Goal: Task Accomplishment & Management: Use online tool/utility

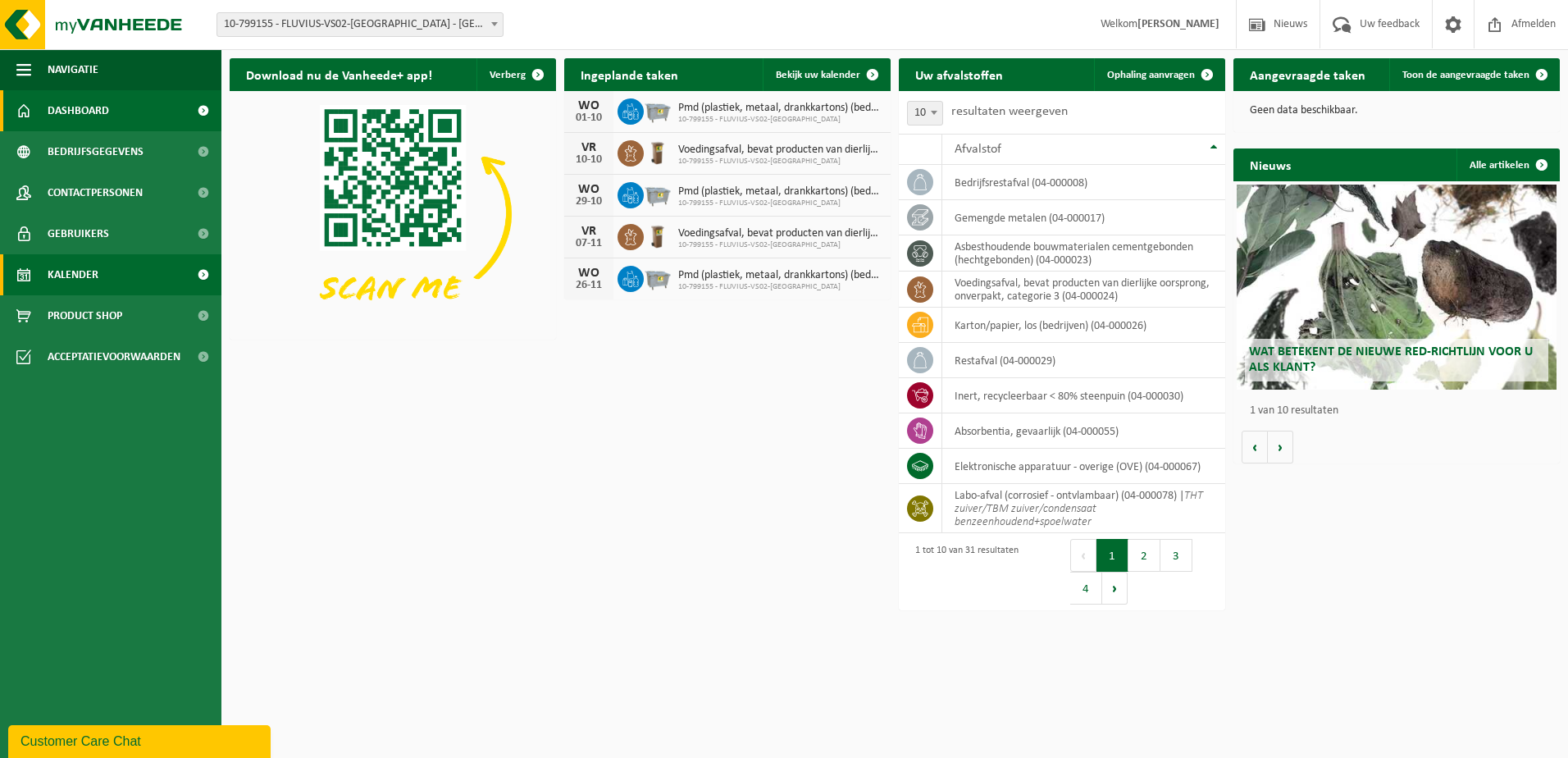
click at [101, 273] on link "Kalender" at bounding box center [110, 275] width 222 height 41
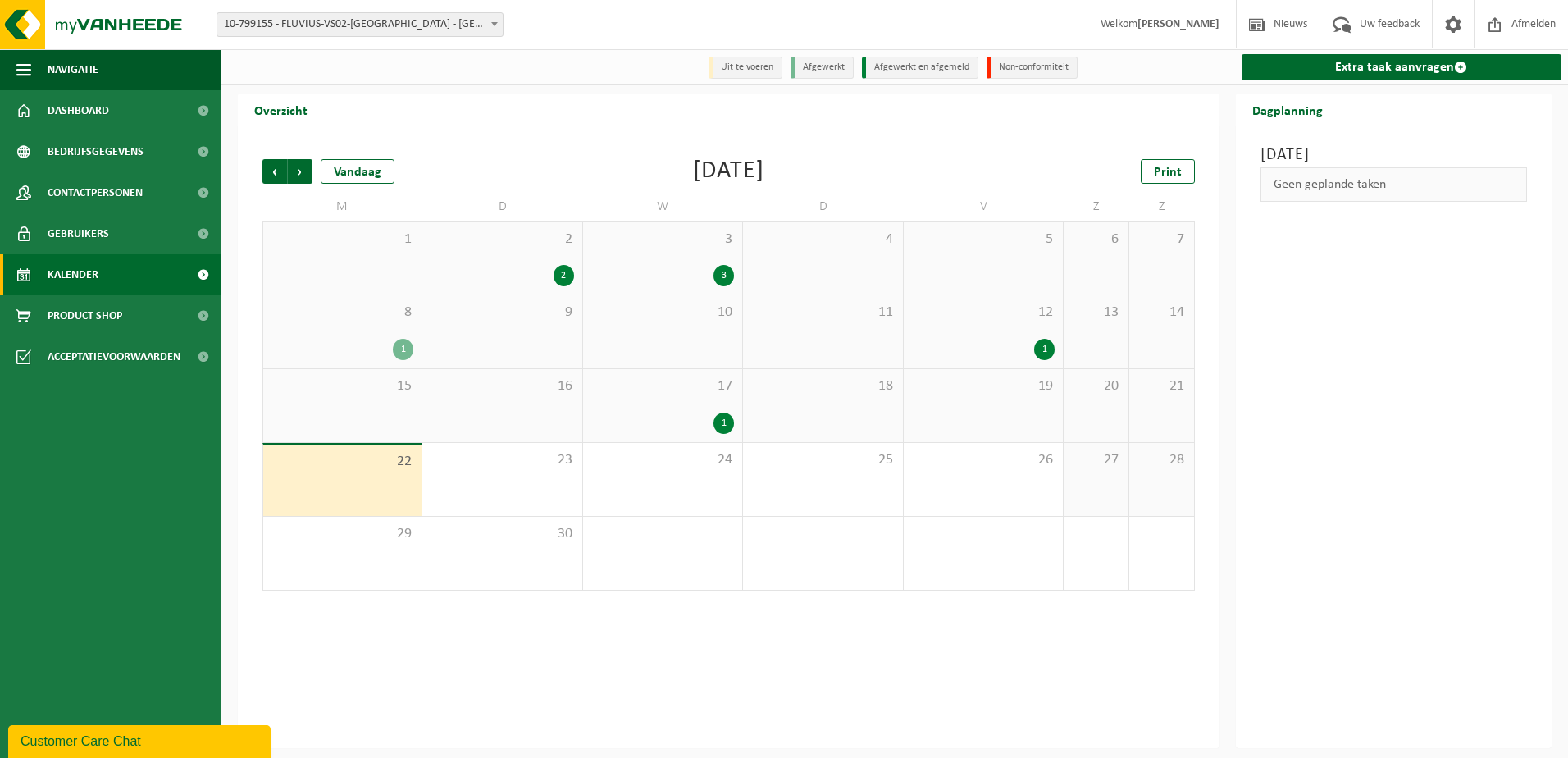
click at [719, 426] on div "1" at bounding box center [724, 423] width 21 height 22
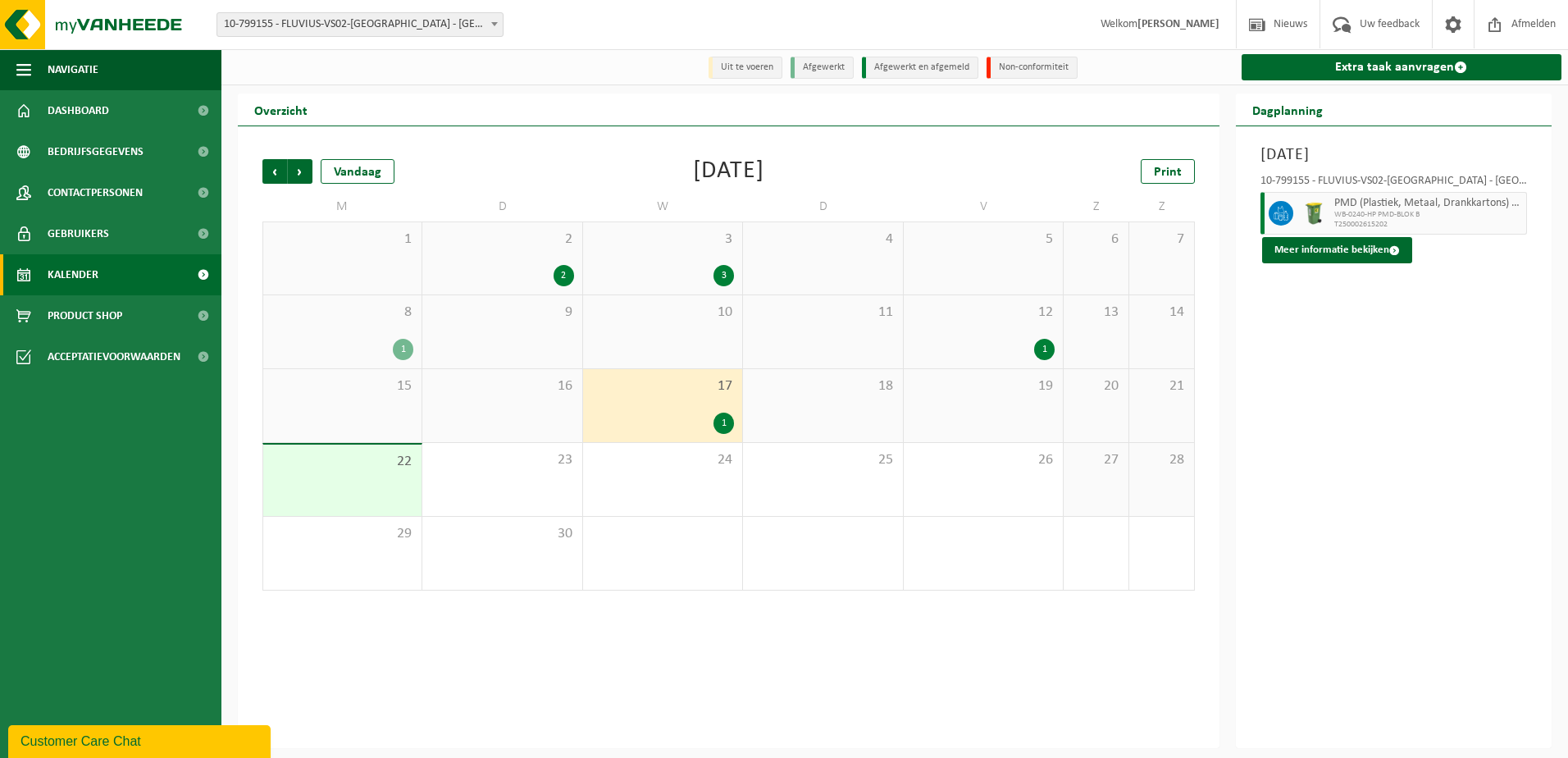
click at [1042, 346] on div "1" at bounding box center [1044, 349] width 21 height 22
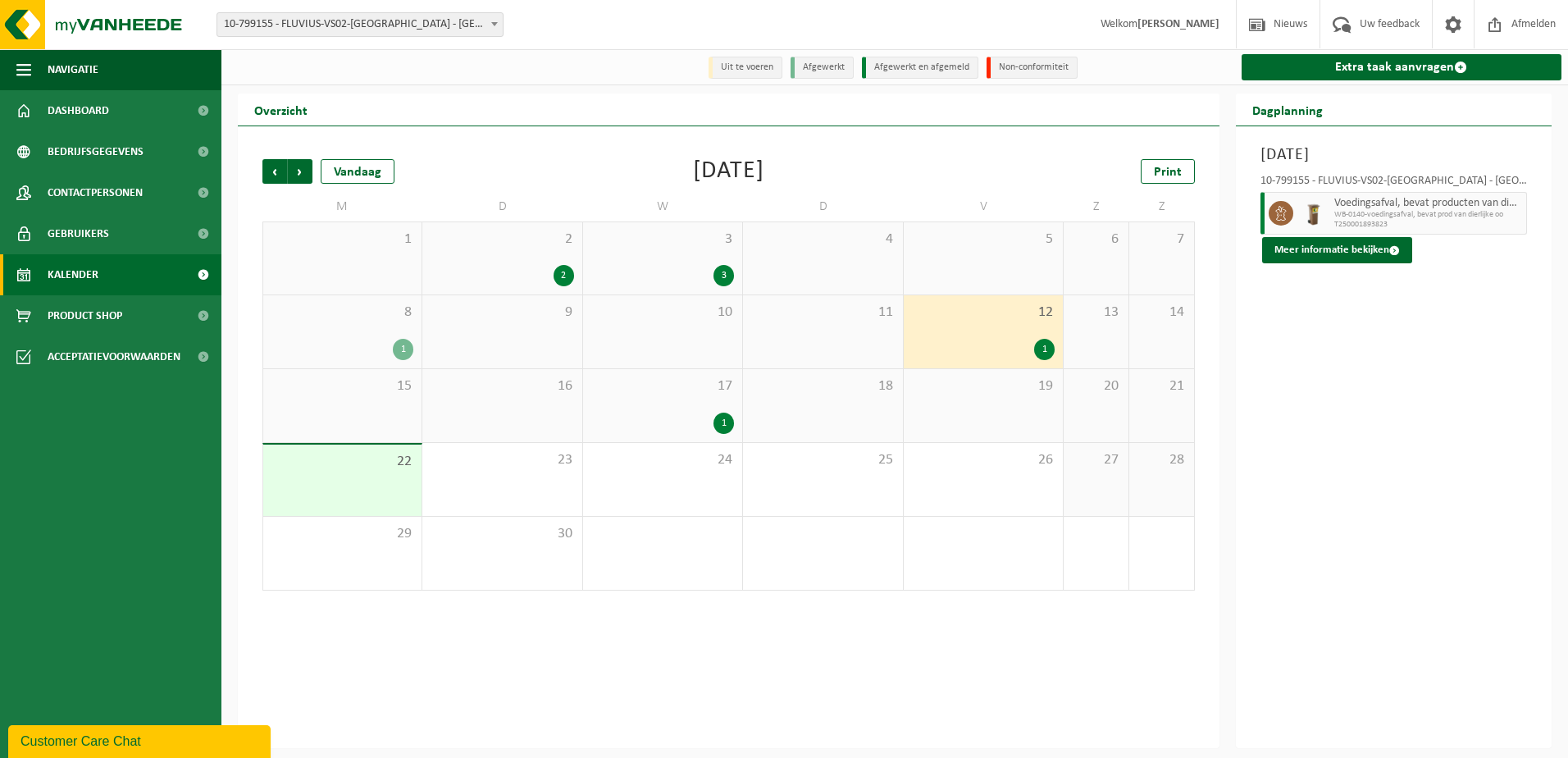
click at [719, 430] on div "1" at bounding box center [724, 423] width 21 height 22
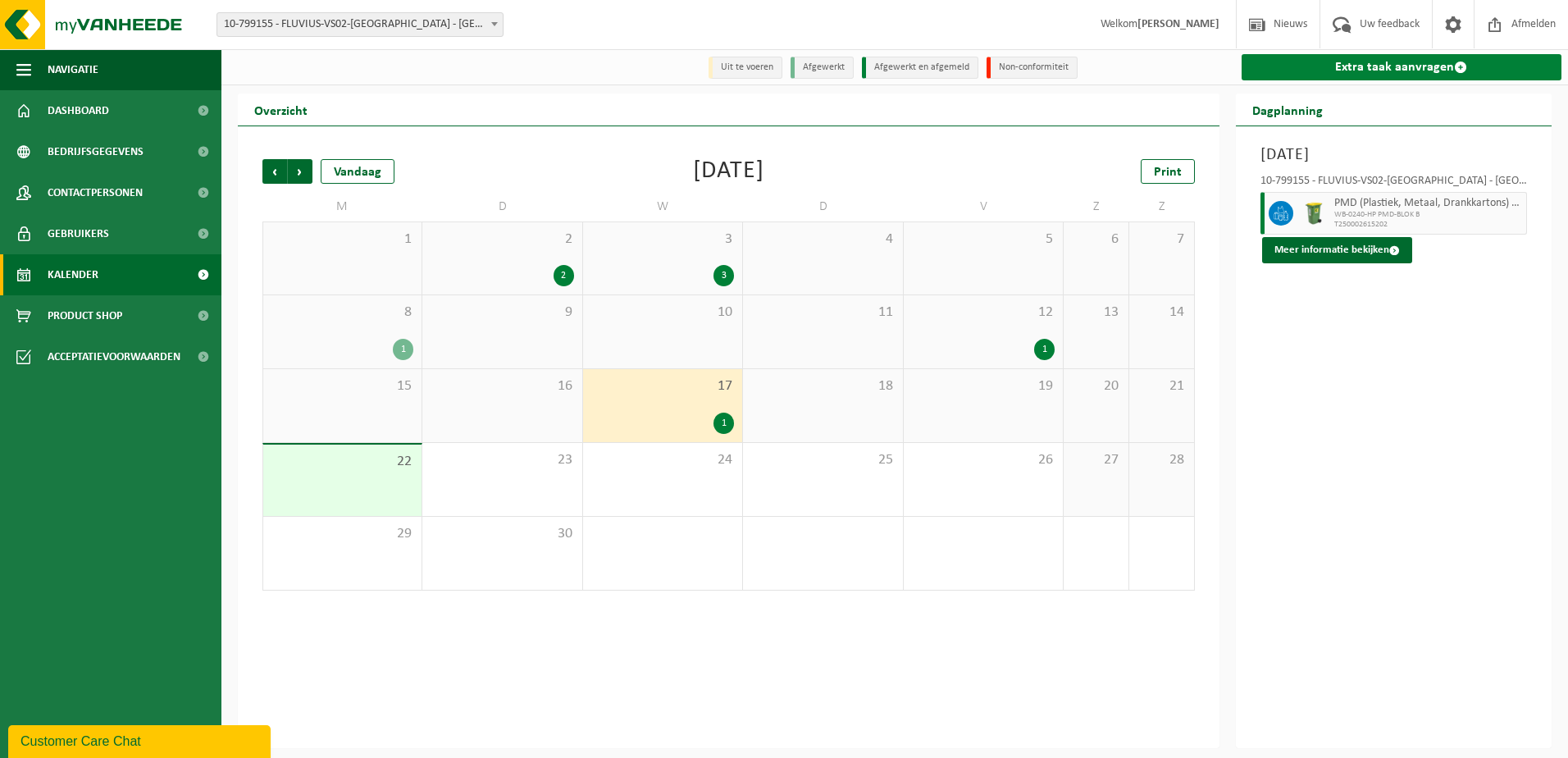
click at [1370, 66] on link "Extra taak aanvragen" at bounding box center [1402, 67] width 321 height 26
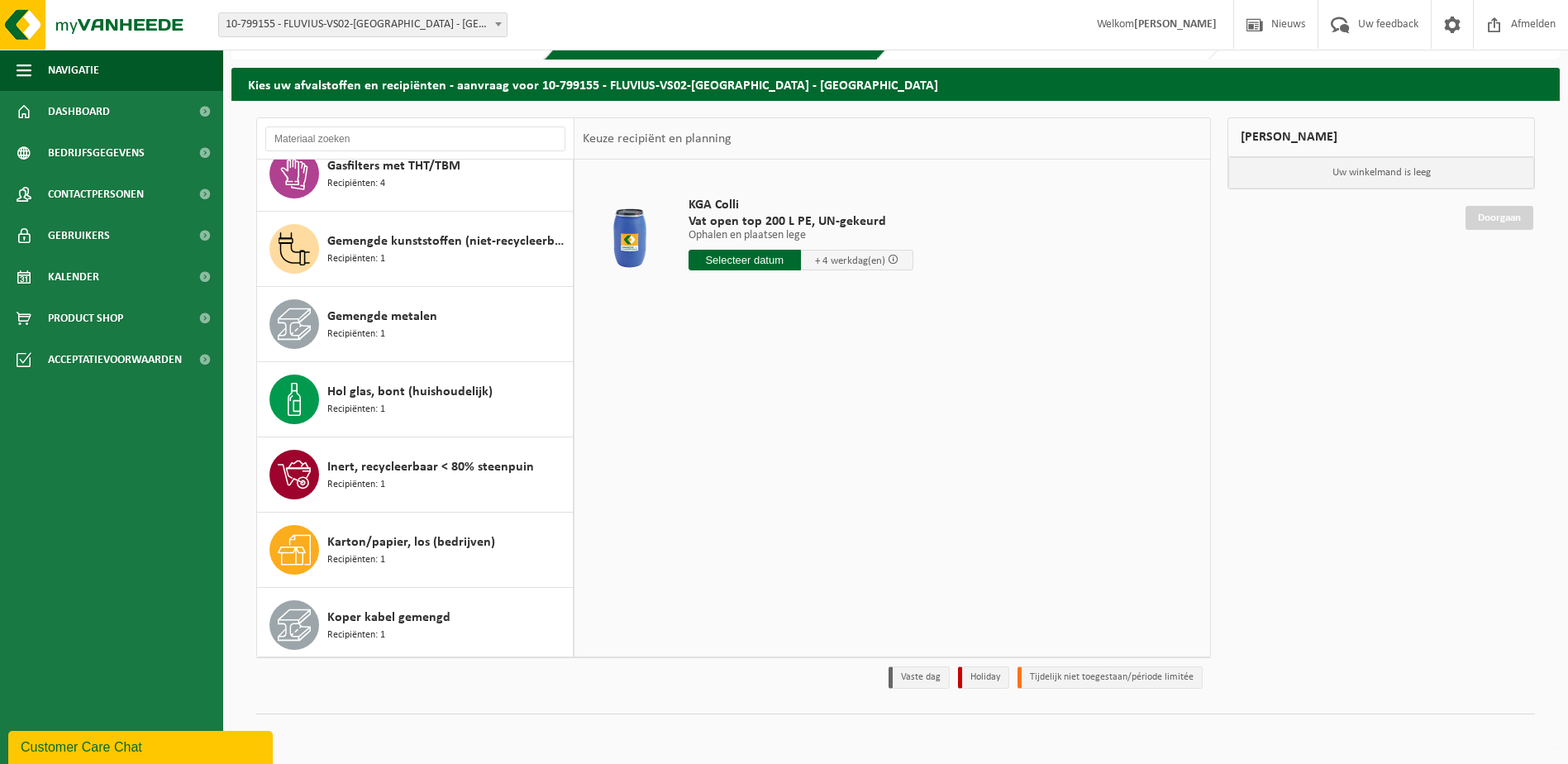
scroll to position [497, 0]
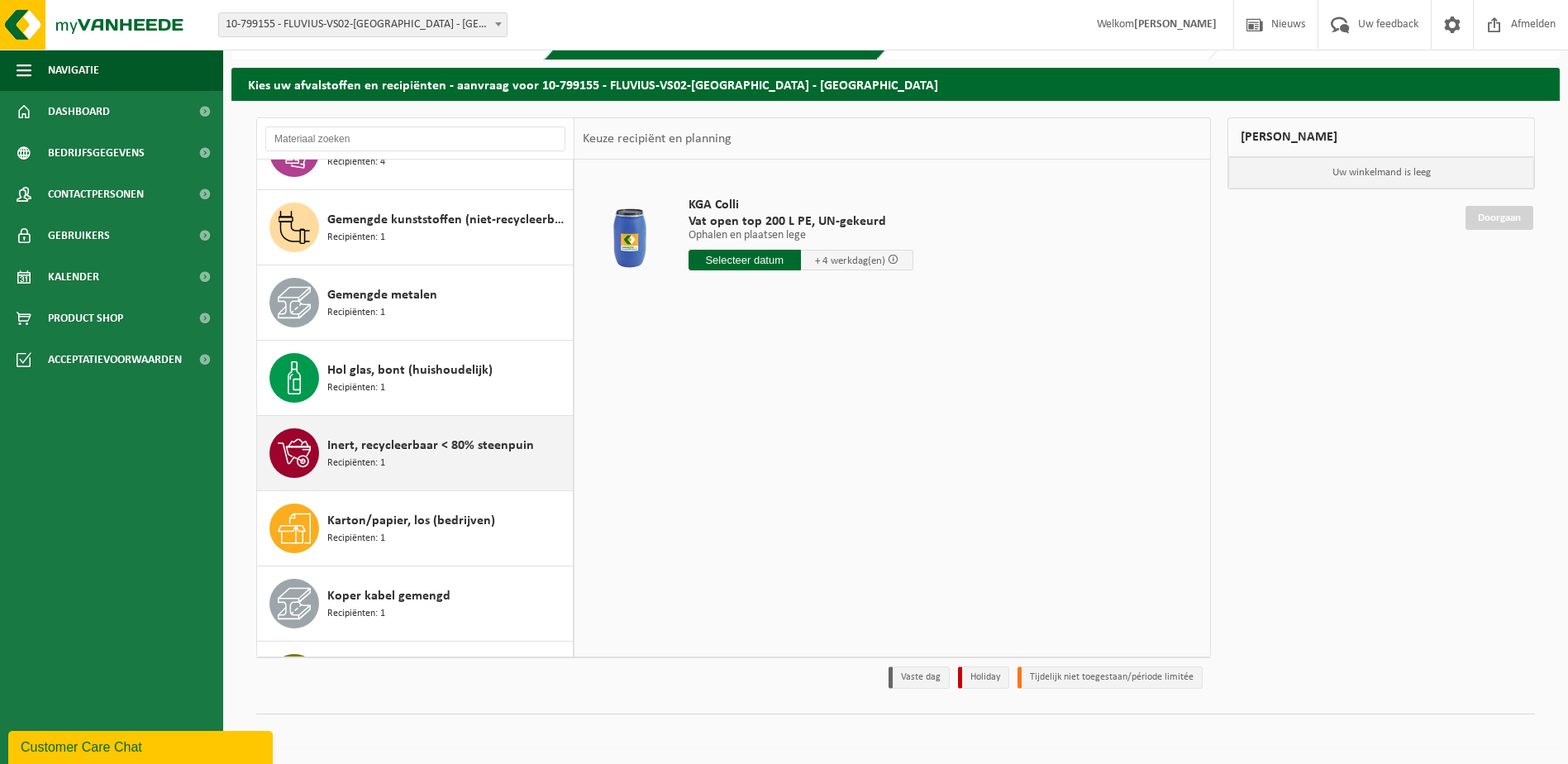
click at [430, 453] on span "Inert, recycleerbaar < 80% steenpuin" at bounding box center [430, 445] width 206 height 20
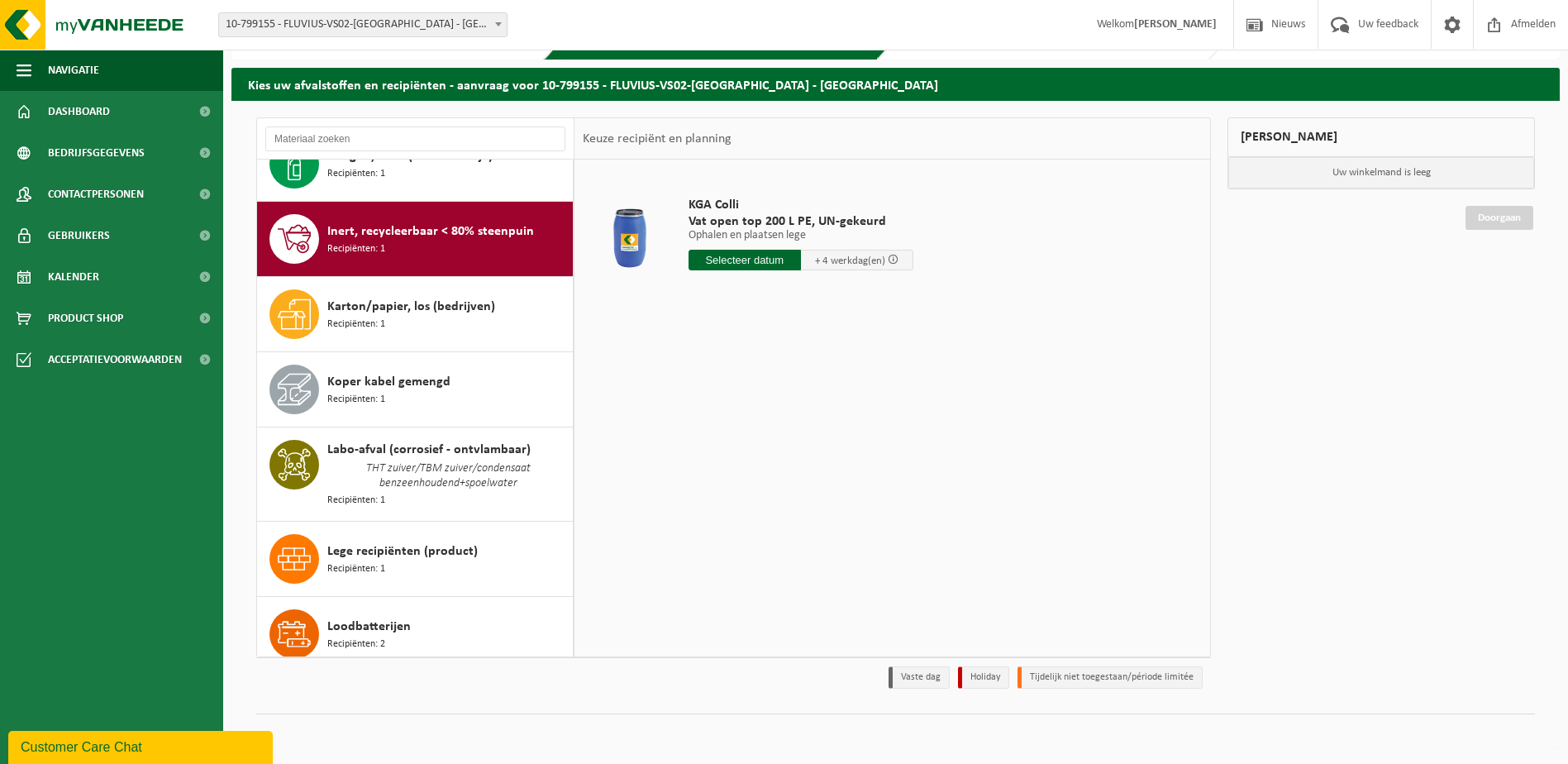
scroll to position [753, 0]
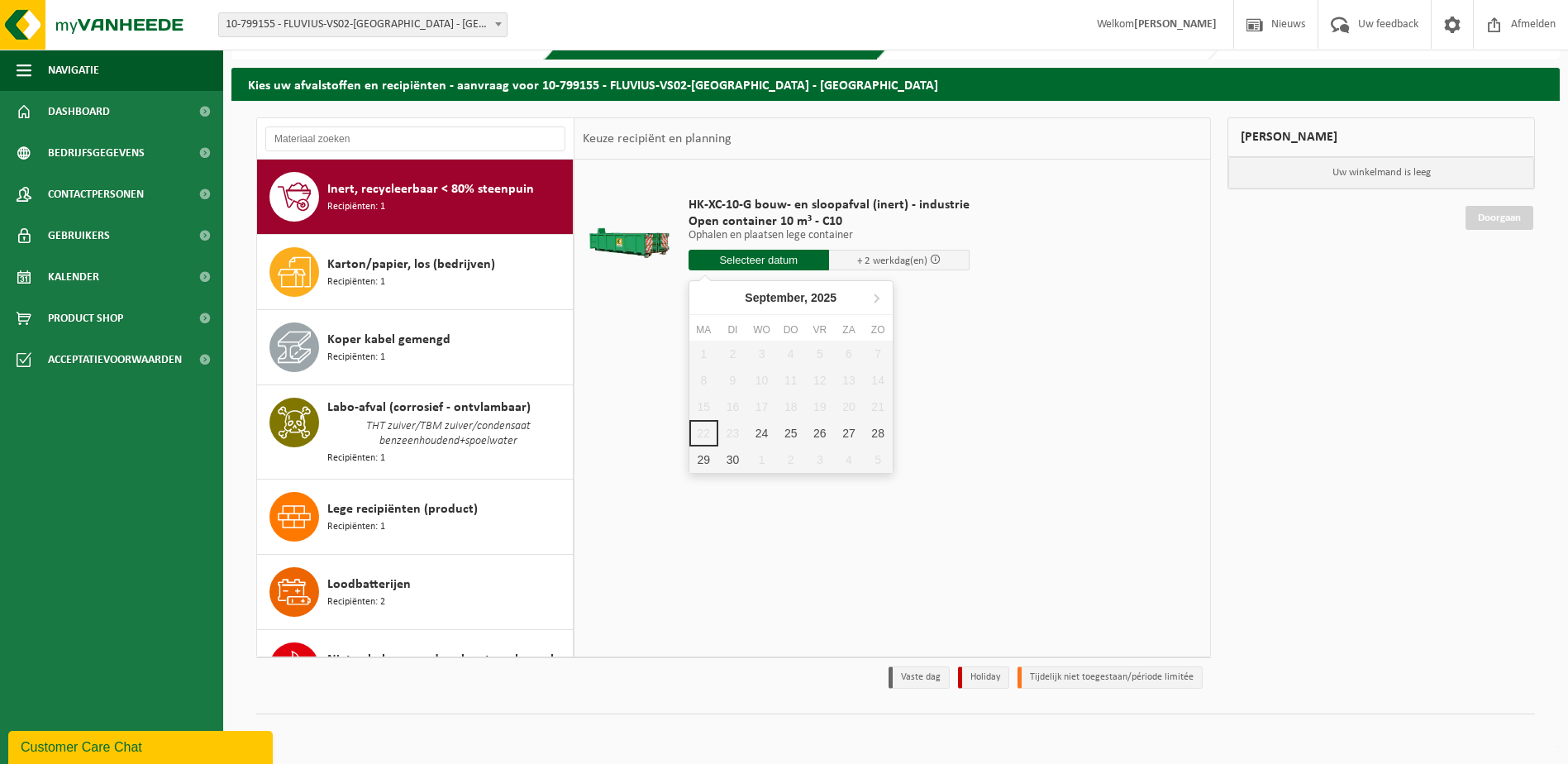
click at [765, 264] on input "text" at bounding box center [759, 261] width 141 height 21
click at [758, 436] on div "24" at bounding box center [762, 434] width 29 height 27
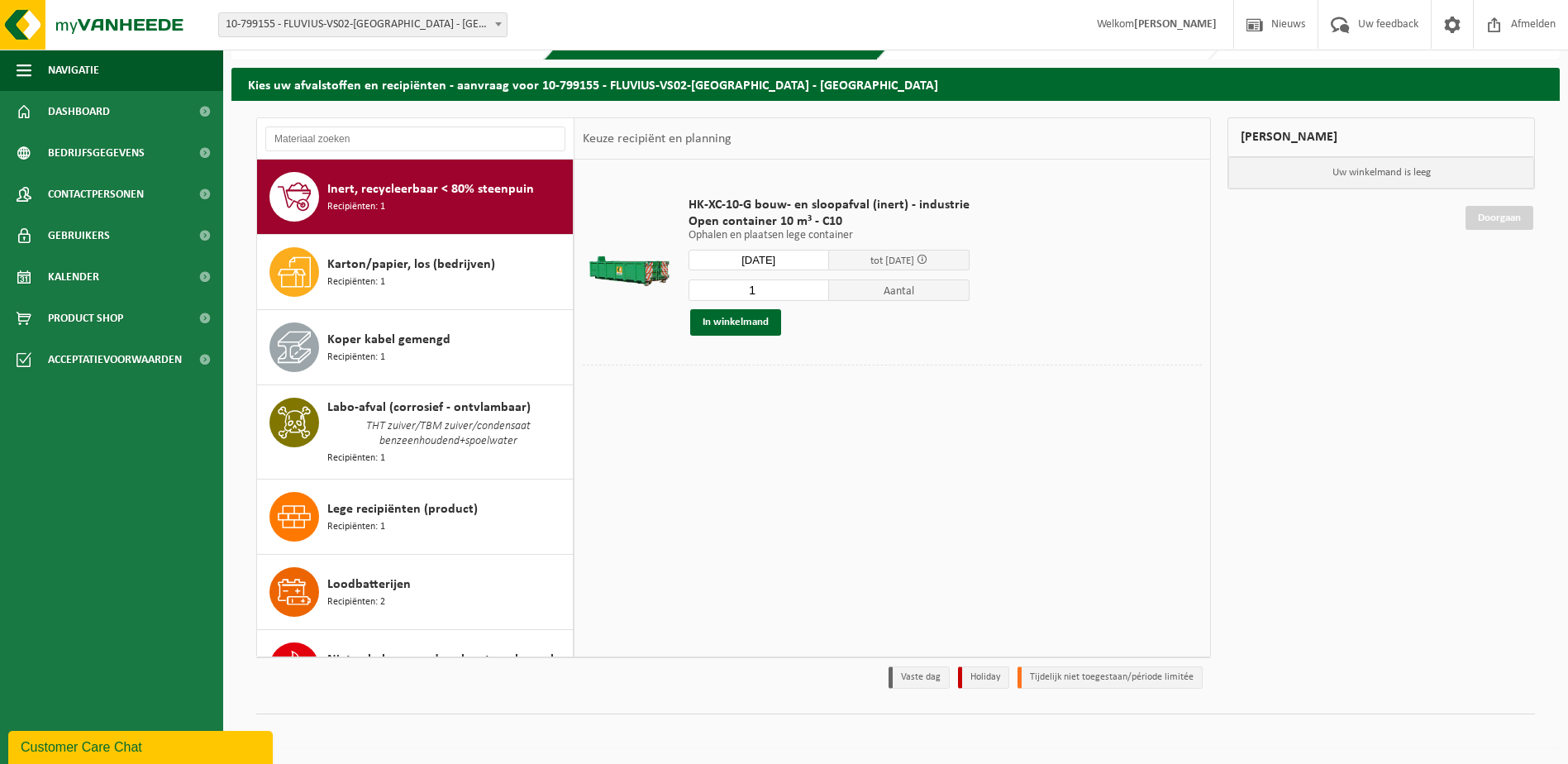
type input "Van 2025-09-24"
click at [758, 326] on button "In winkelmand" at bounding box center [736, 323] width 91 height 27
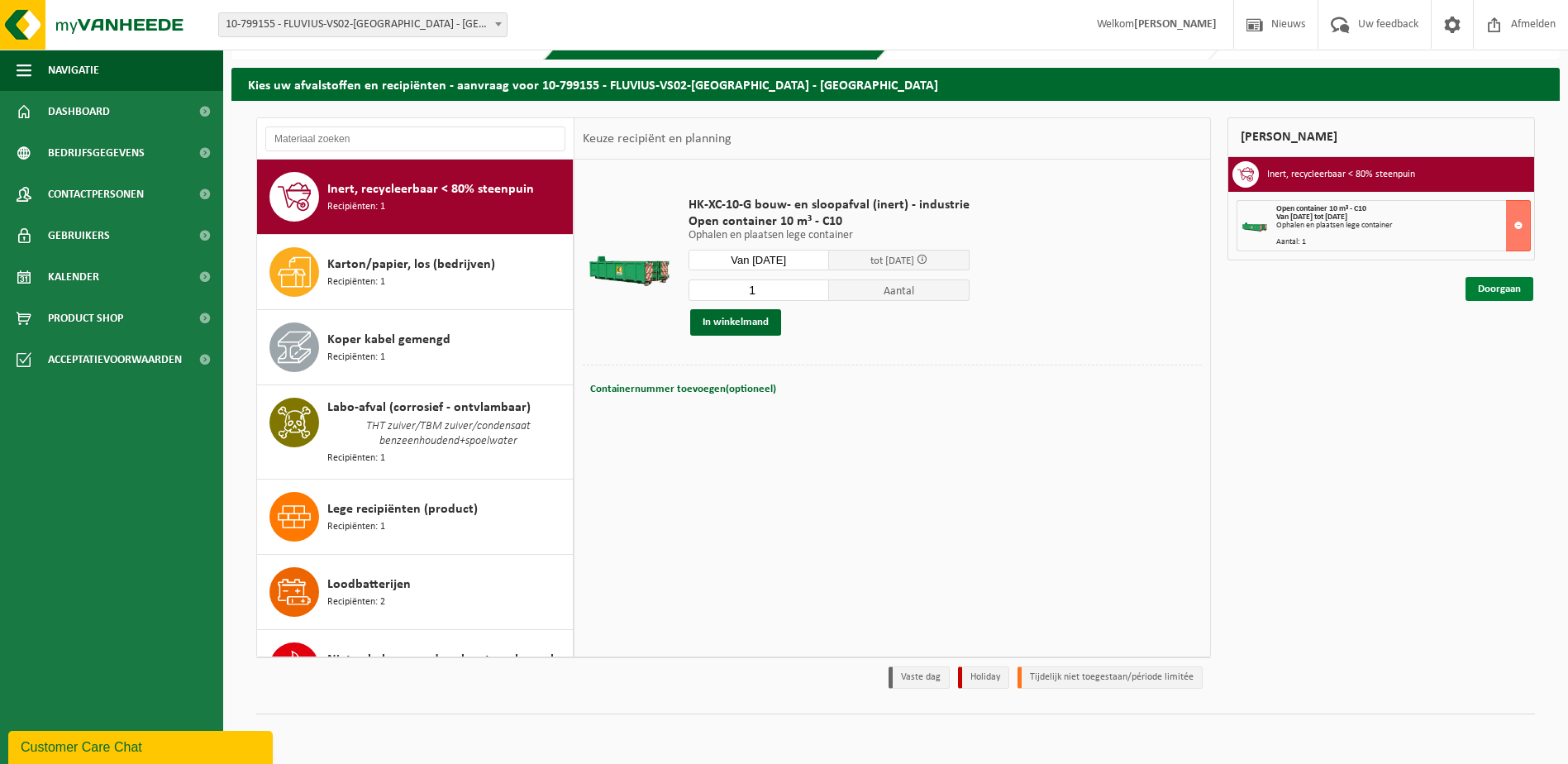
click at [1492, 290] on link "Doorgaan" at bounding box center [1500, 288] width 68 height 24
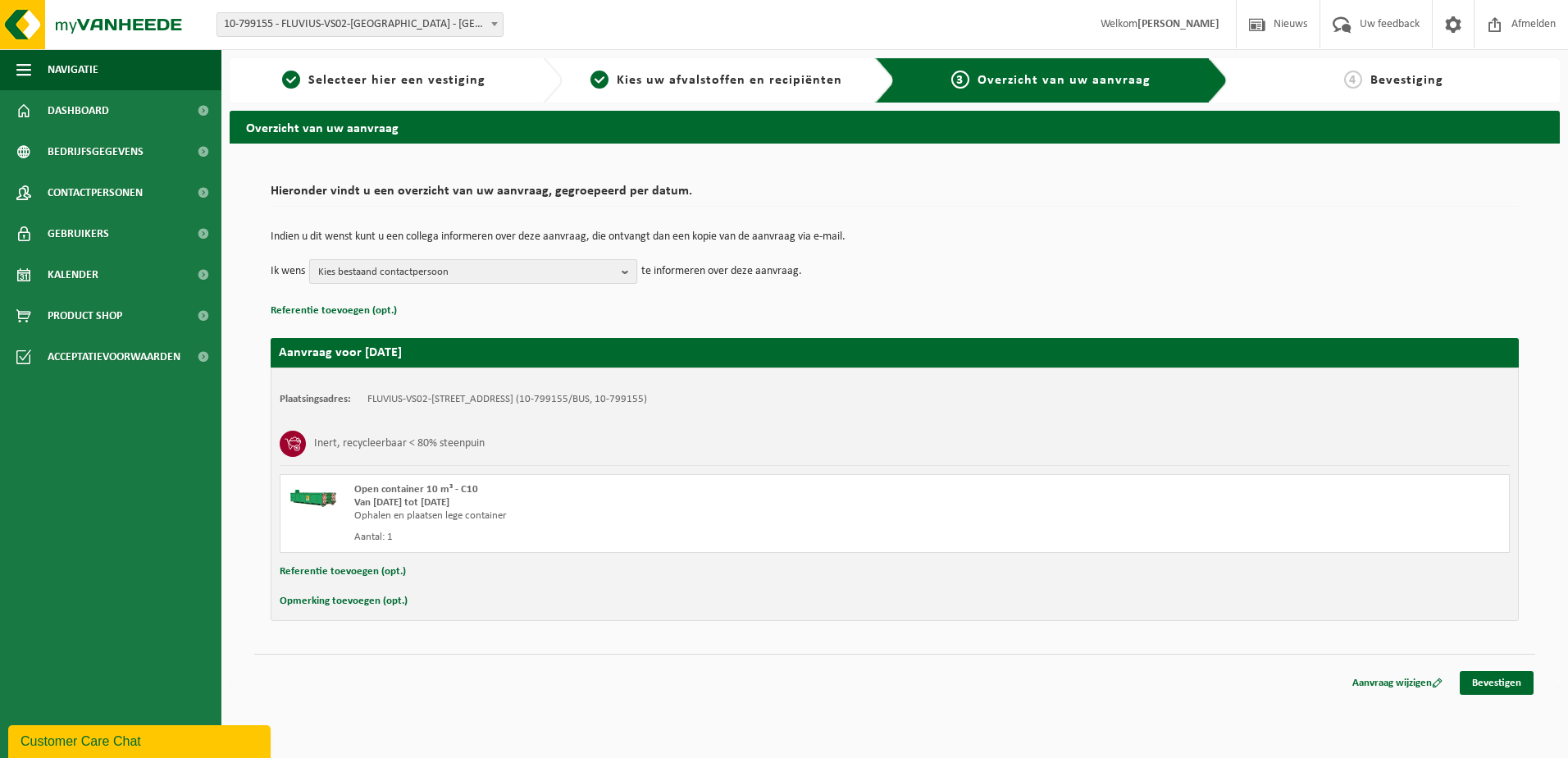
click at [622, 275] on b "button" at bounding box center [629, 272] width 15 height 23
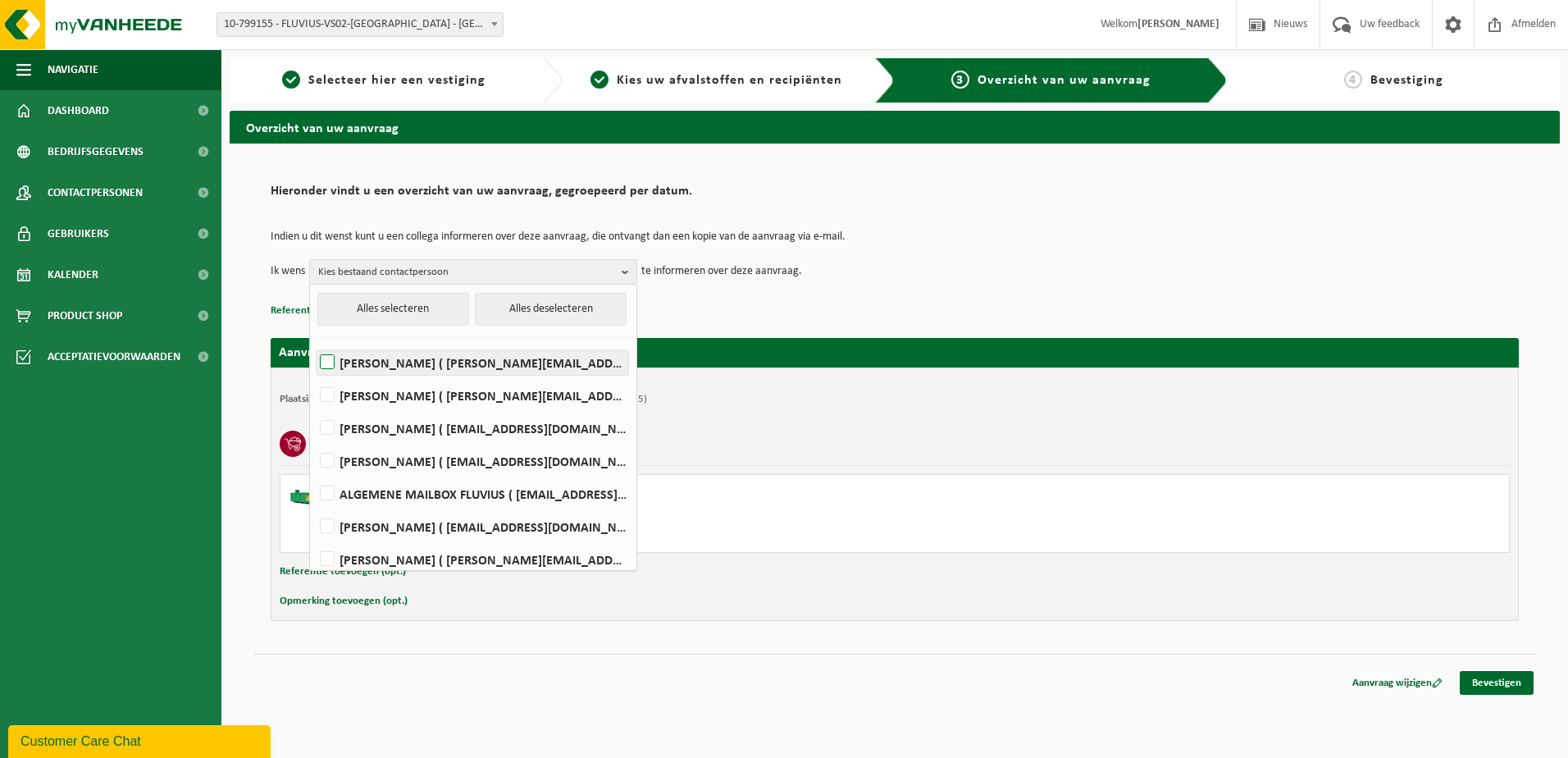
click at [326, 360] on label "FRANK CLAEYS ( frank.claeys@fluvius.be )" at bounding box center [473, 362] width 311 height 25
click at [314, 343] on input "FRANK CLAEYS ( frank.claeys@fluvius.be )" at bounding box center [313, 342] width 1 height 1
checkbox input "true"
click at [331, 430] on label "GEERT DEDECKERE ( geert.dedeckere@fluvius.be )" at bounding box center [473, 429] width 311 height 25
click at [314, 408] on input "GEERT DEDECKERE ( geert.dedeckere@fluvius.be )" at bounding box center [313, 407] width 1 height 1
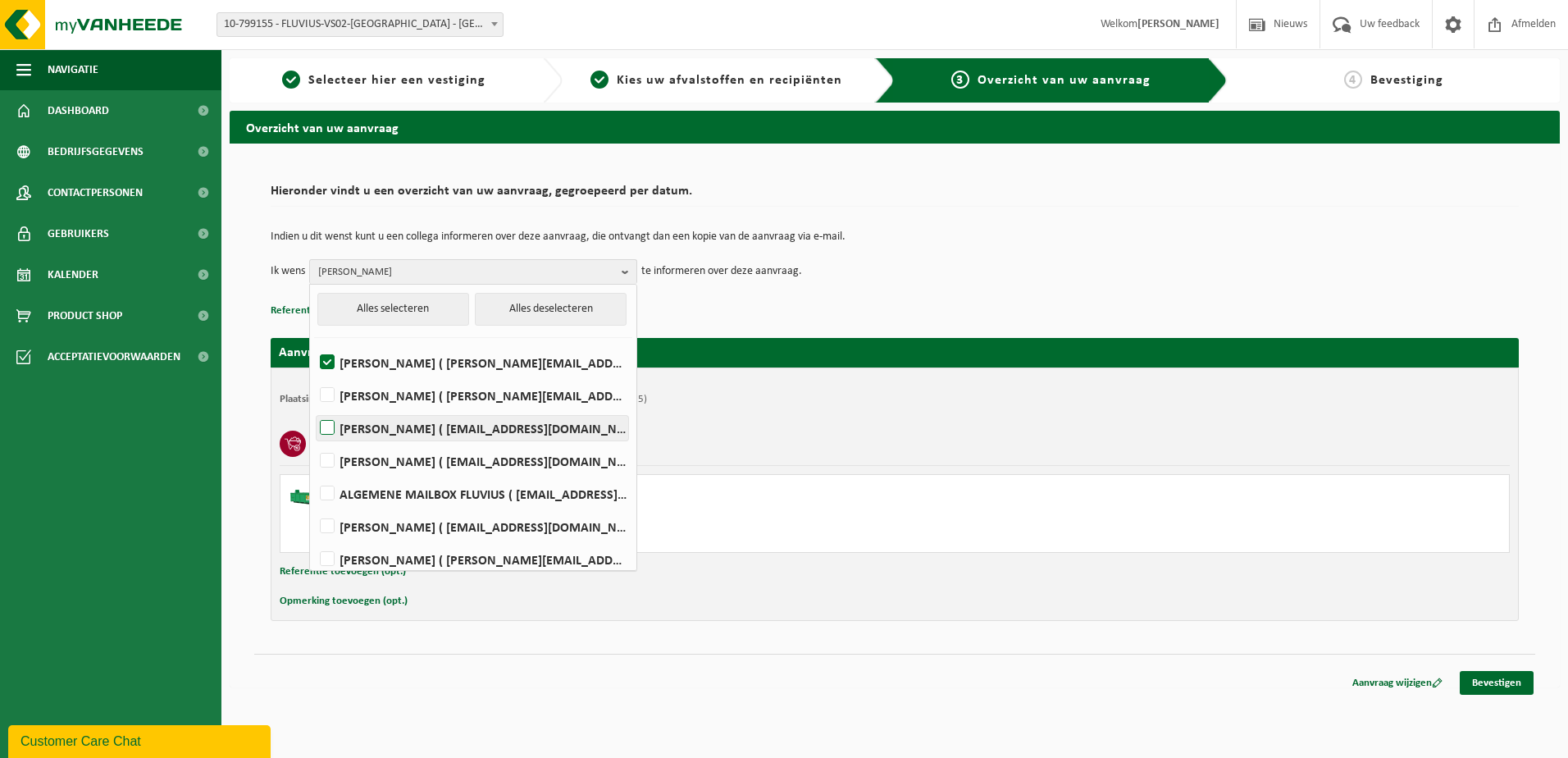
checkbox input "true"
click at [1495, 682] on link "Bevestigen" at bounding box center [1497, 682] width 74 height 24
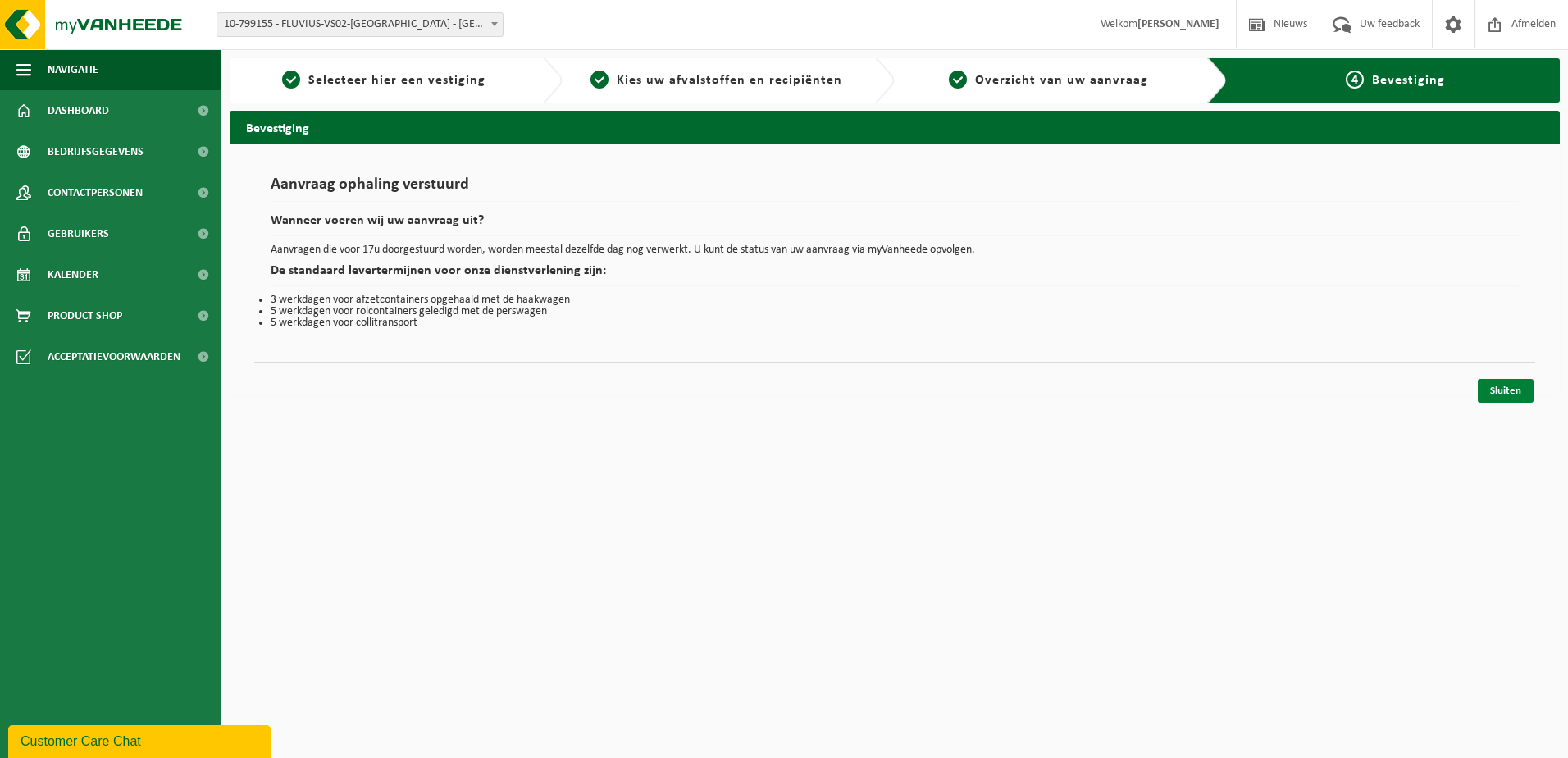
click at [1509, 396] on link "Sluiten" at bounding box center [1506, 391] width 56 height 24
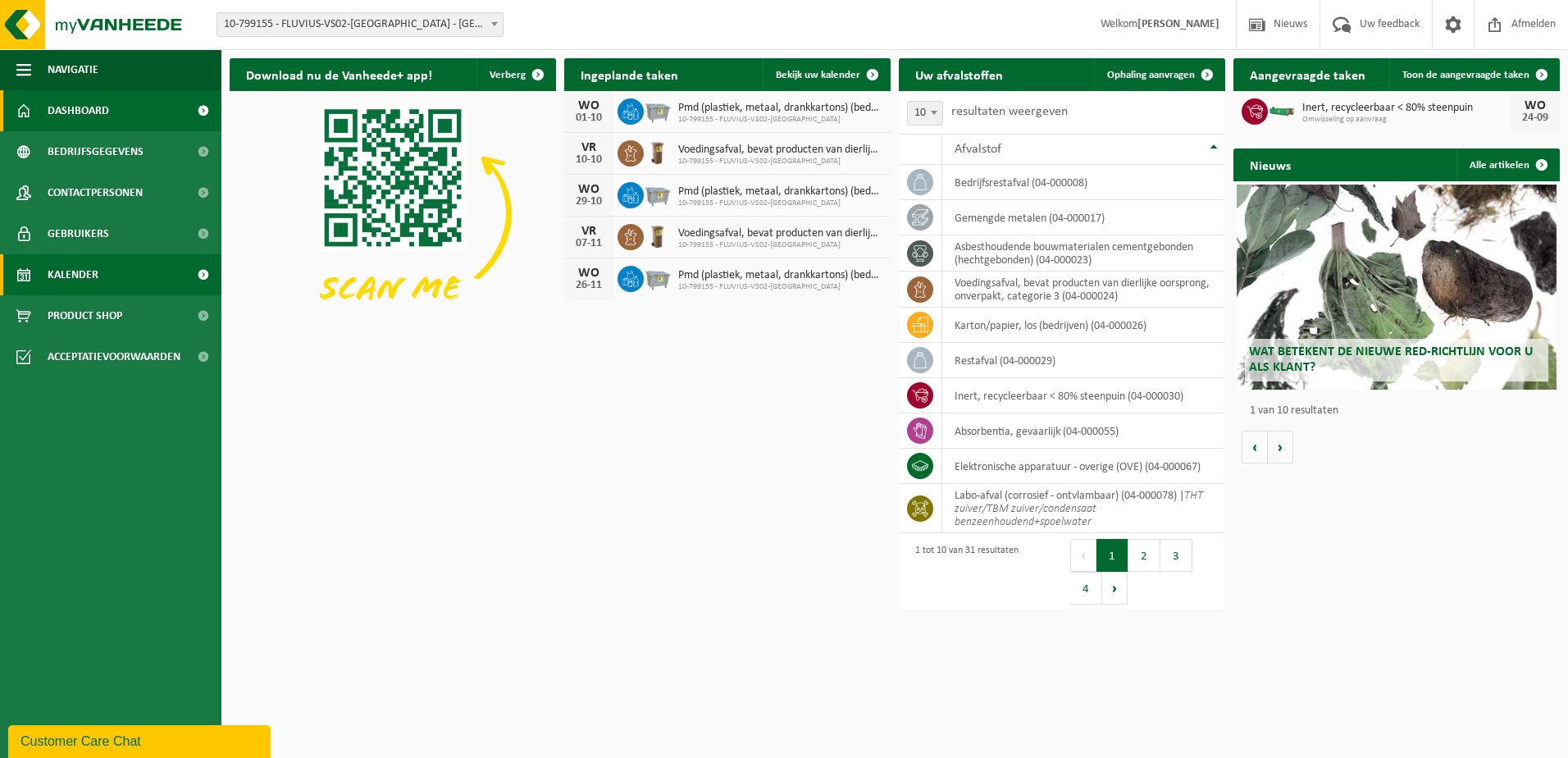
click at [69, 264] on span "Kalender" at bounding box center [73, 275] width 51 height 41
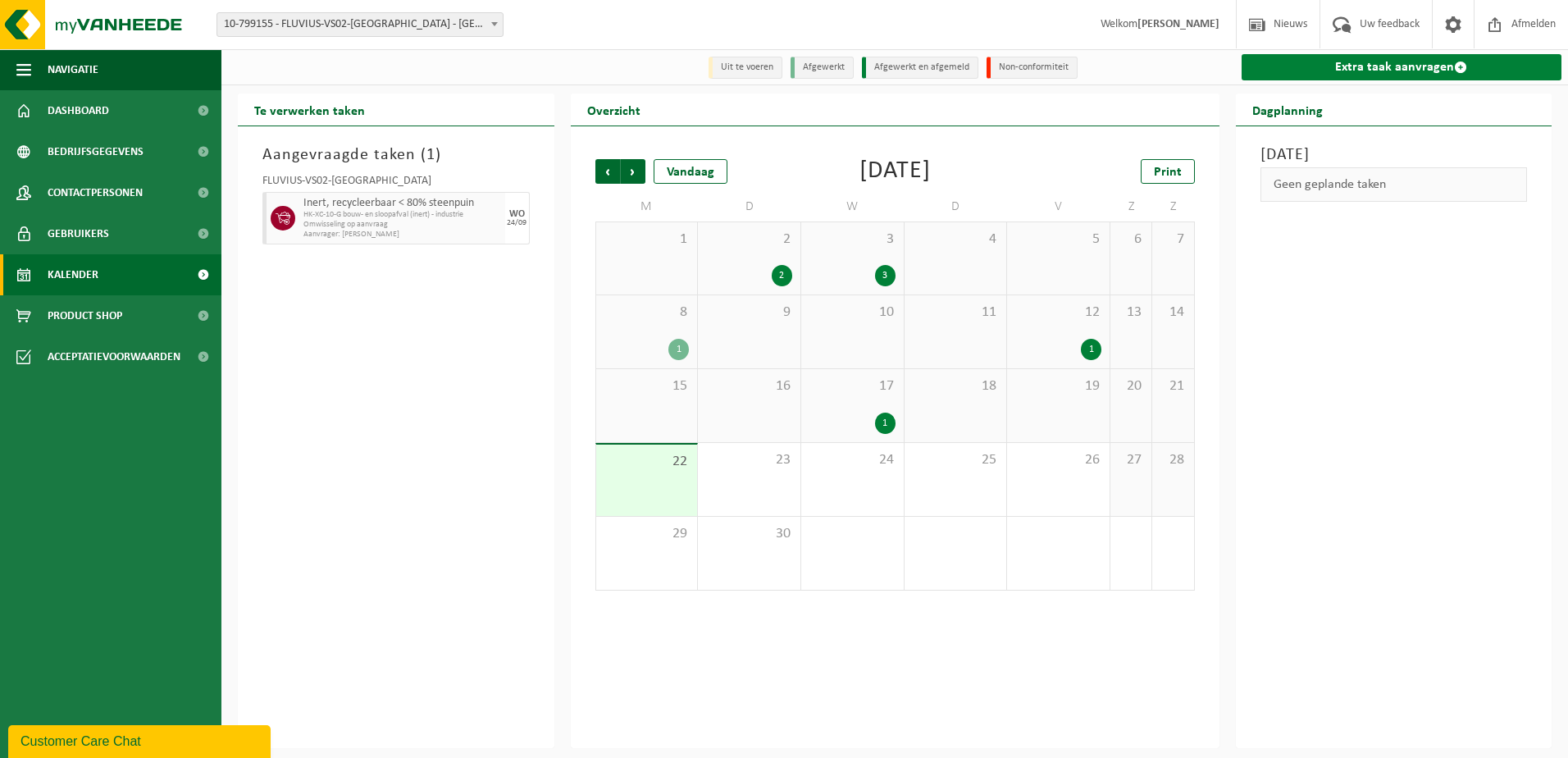
click at [1439, 72] on link "Extra taak aanvragen" at bounding box center [1402, 67] width 321 height 26
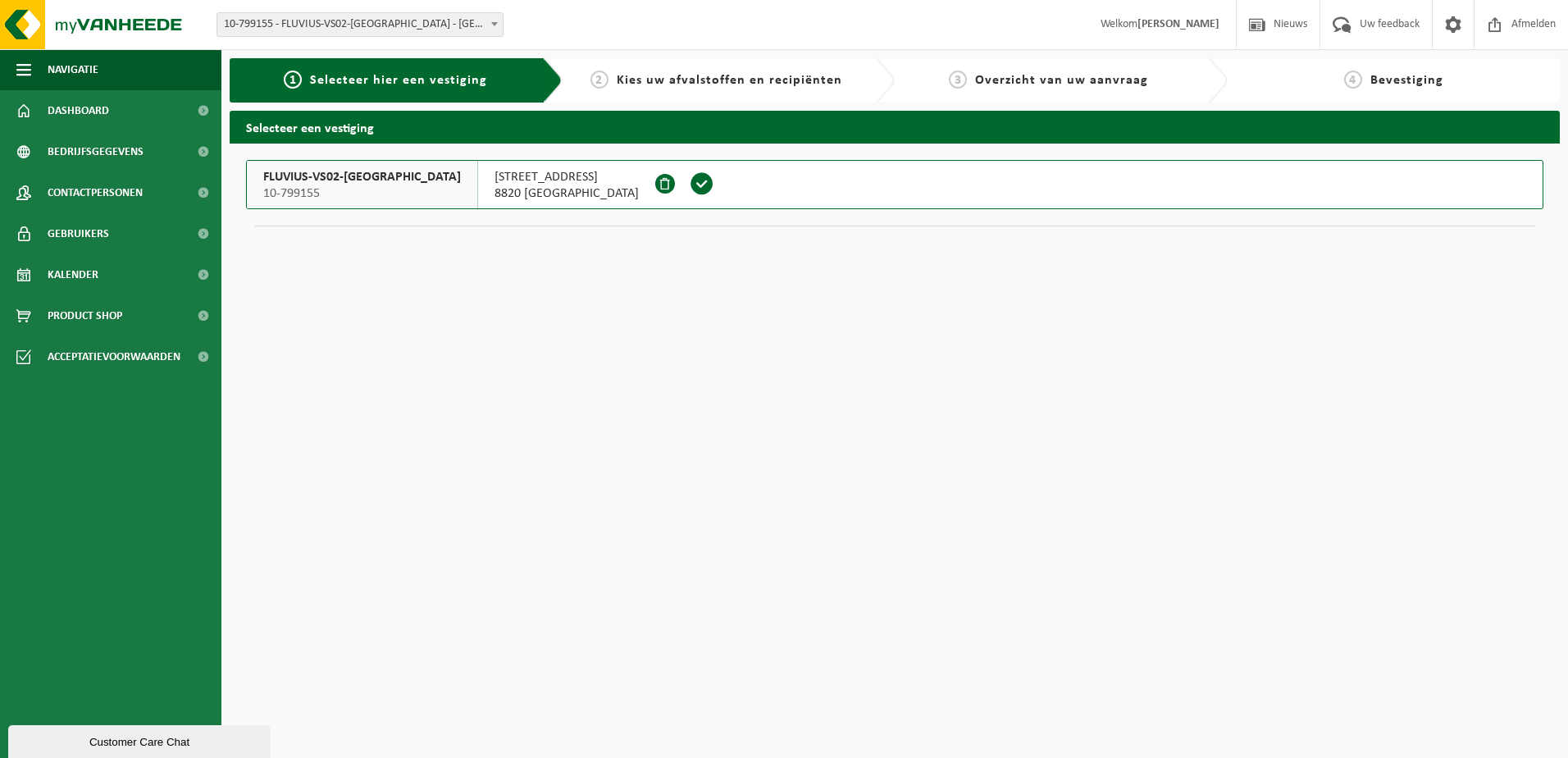
click at [690, 192] on span at bounding box center [702, 184] width 25 height 25
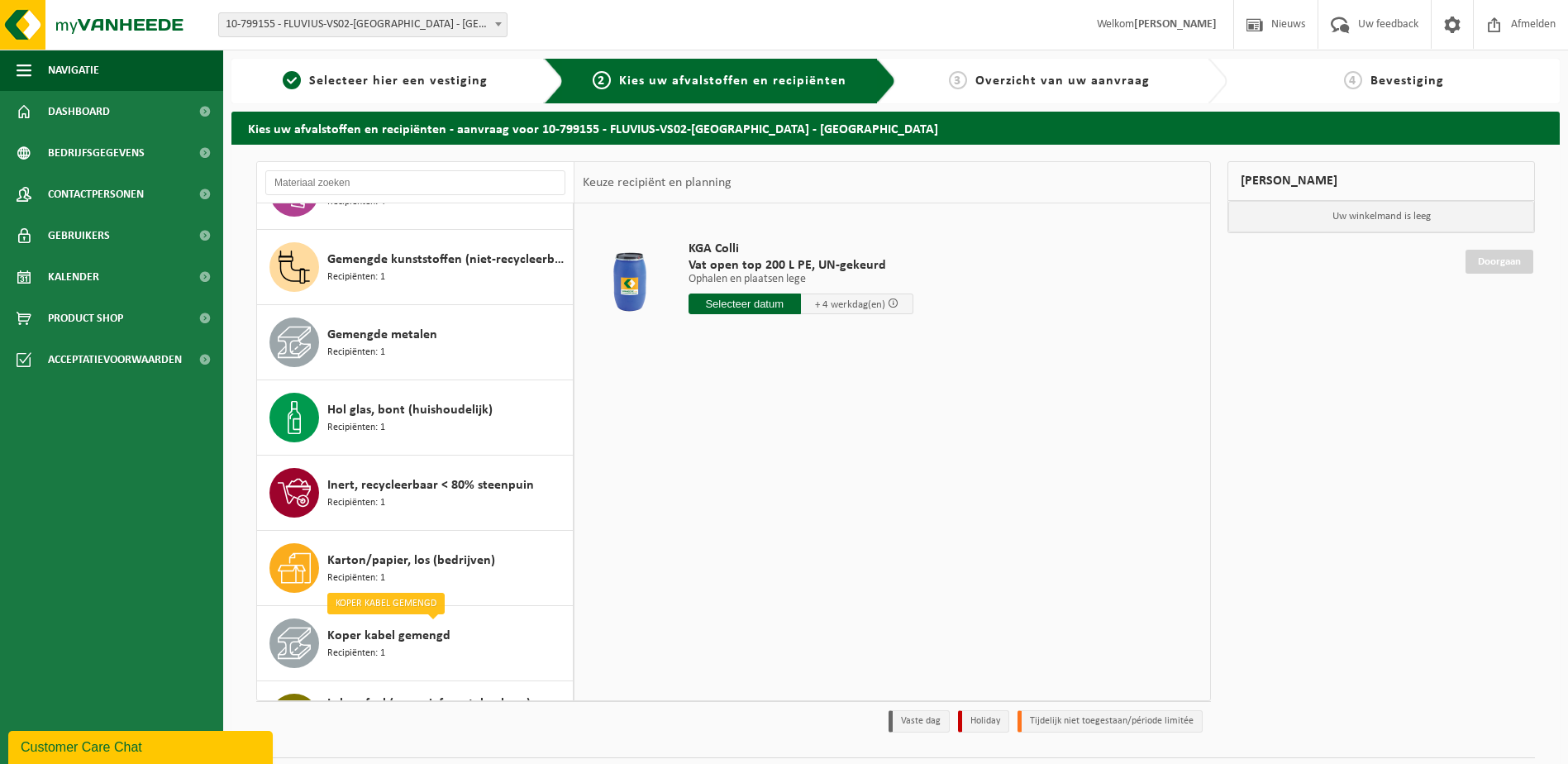
scroll to position [497, 0]
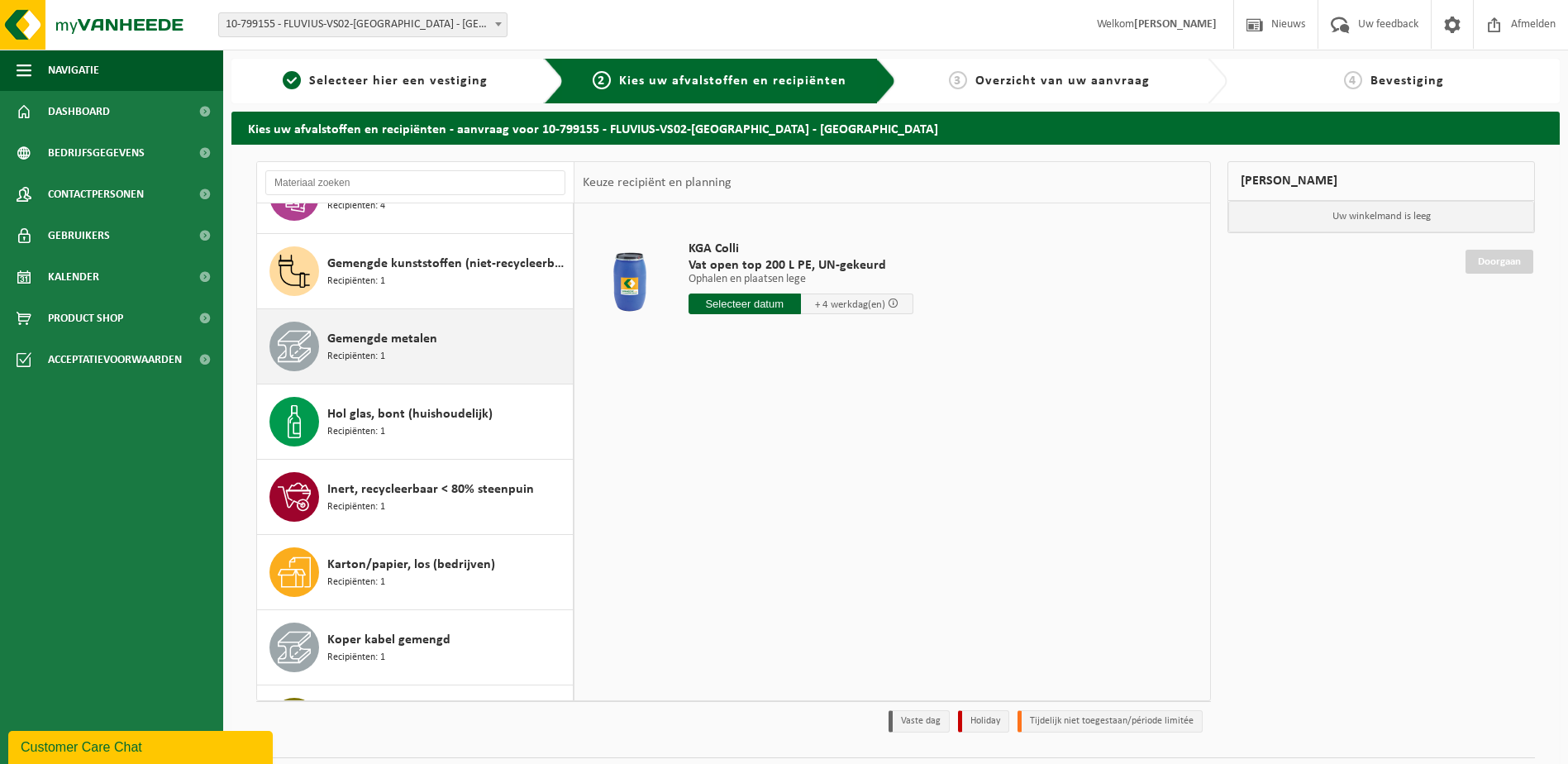
click at [360, 350] on span "Recipiënten: 1" at bounding box center [356, 357] width 58 height 16
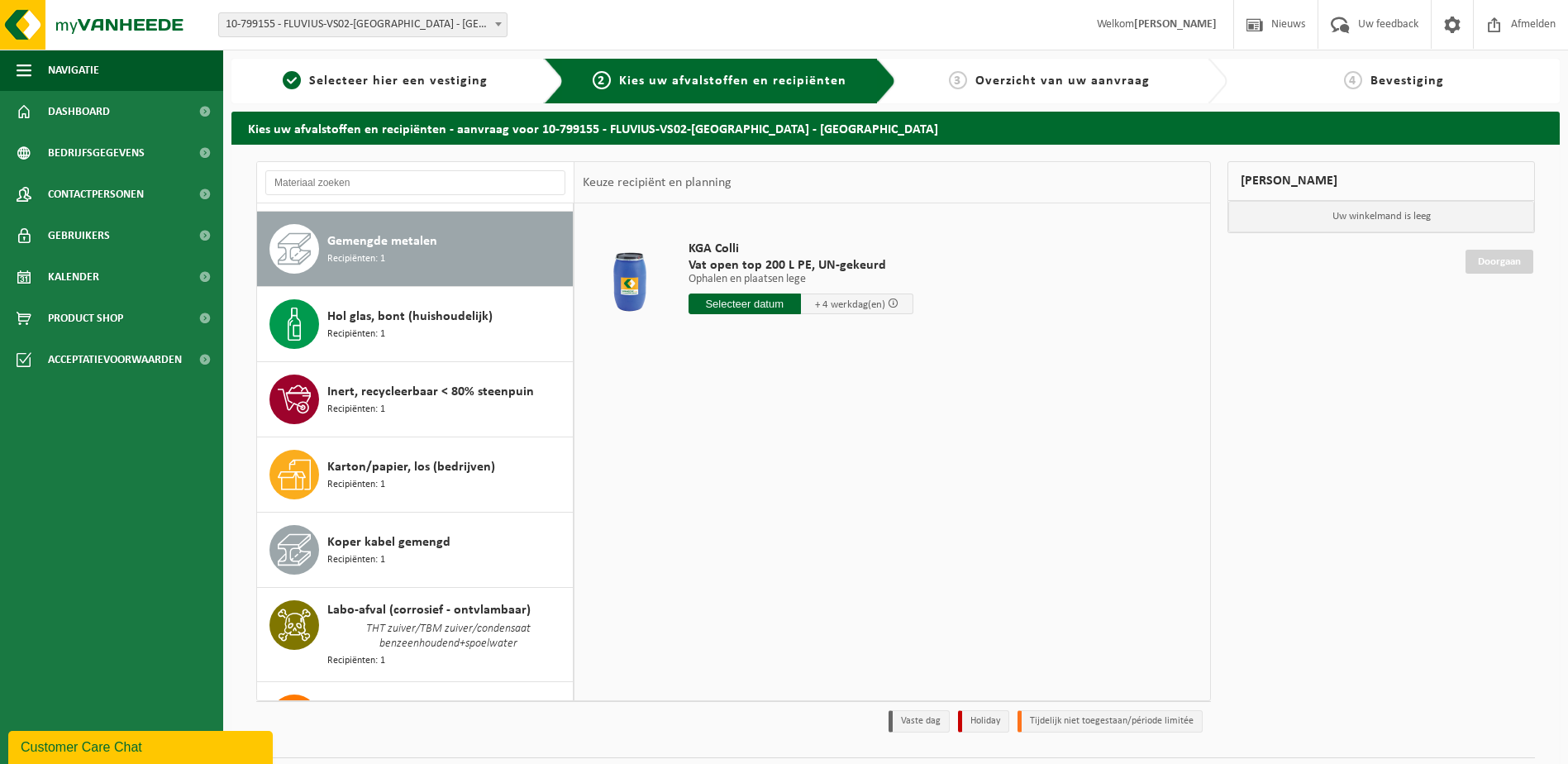
scroll to position [602, 0]
